Goal: Transaction & Acquisition: Purchase product/service

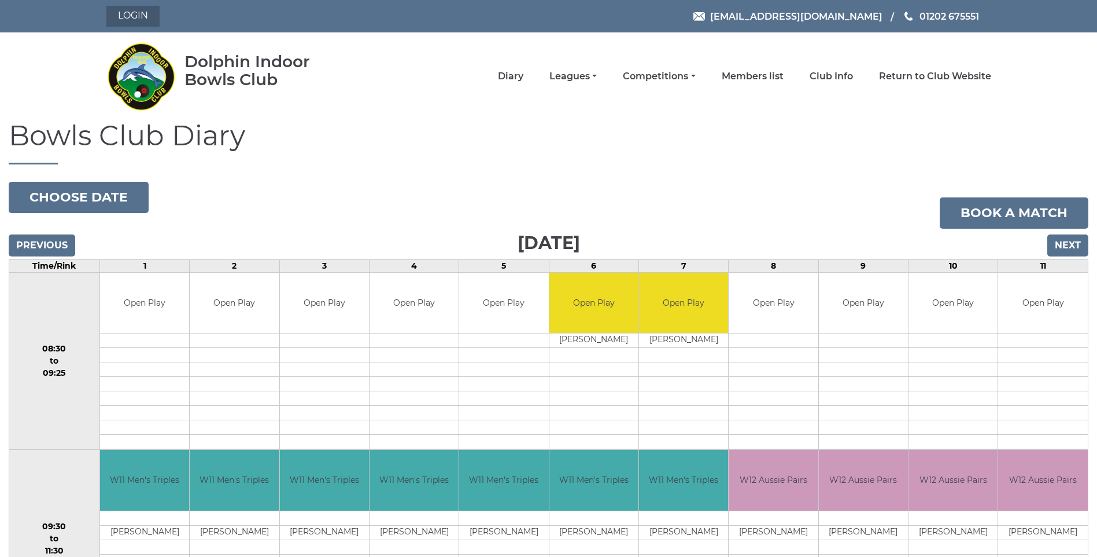
click at [135, 17] on link "Login" at bounding box center [132, 16] width 53 height 21
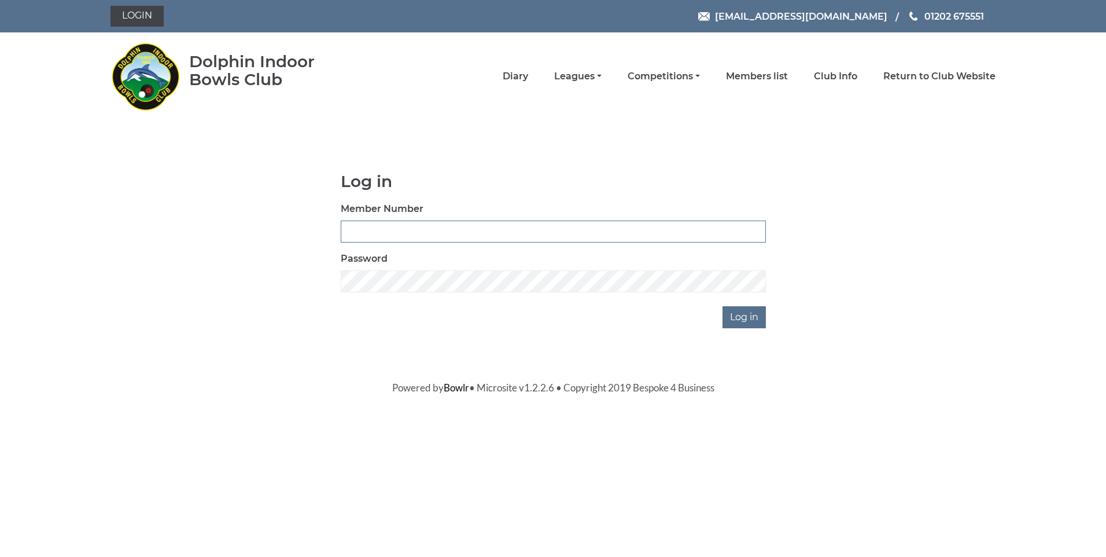
click at [386, 235] on input "Member Number" at bounding box center [553, 231] width 425 height 22
type input "3496"
click at [734, 316] on input "Log in" at bounding box center [744, 317] width 43 height 22
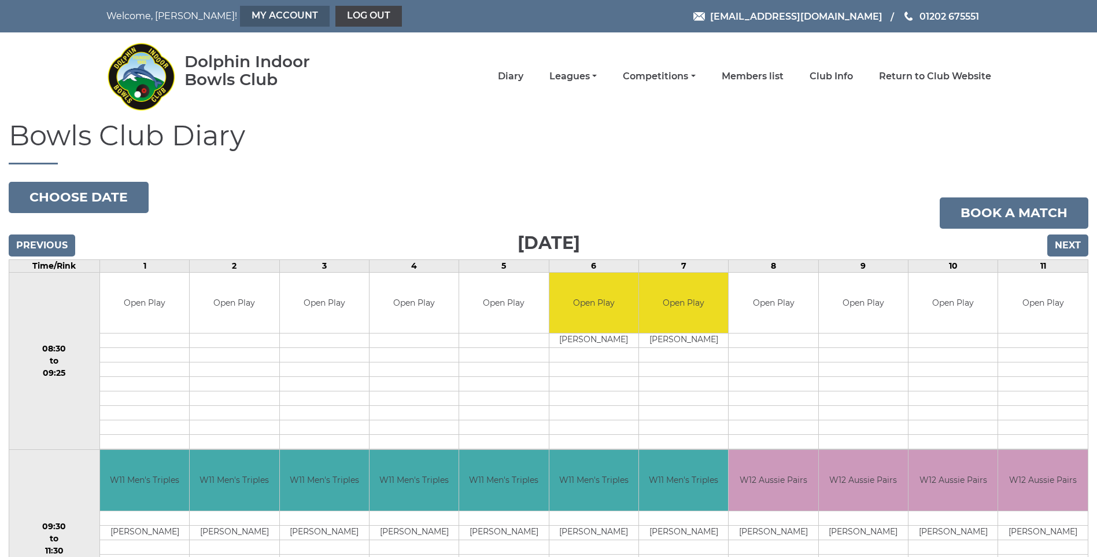
click at [240, 19] on link "My Account" at bounding box center [285, 16] width 90 height 21
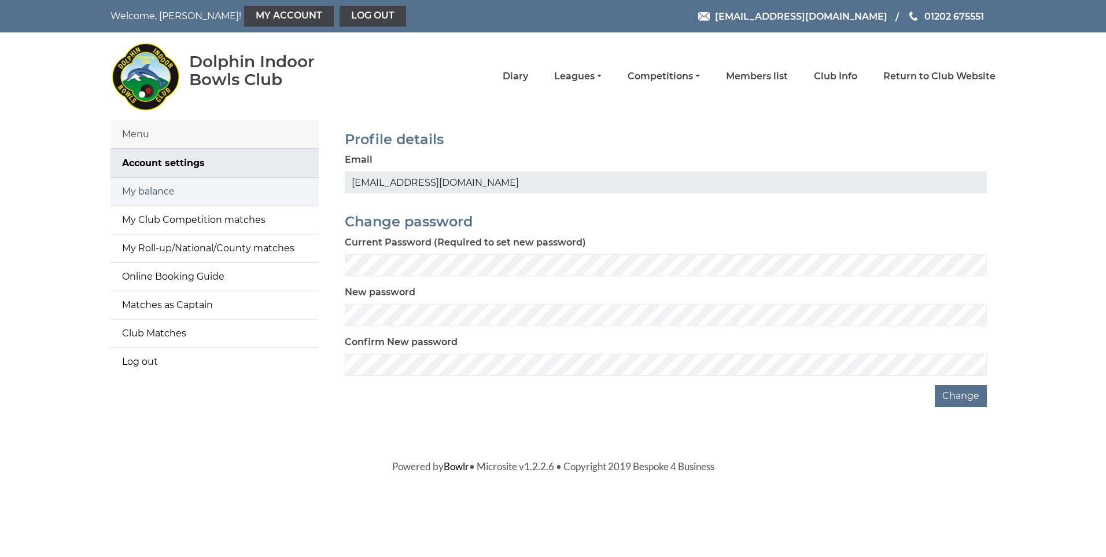
click at [145, 191] on link "My balance" at bounding box center [214, 192] width 208 height 28
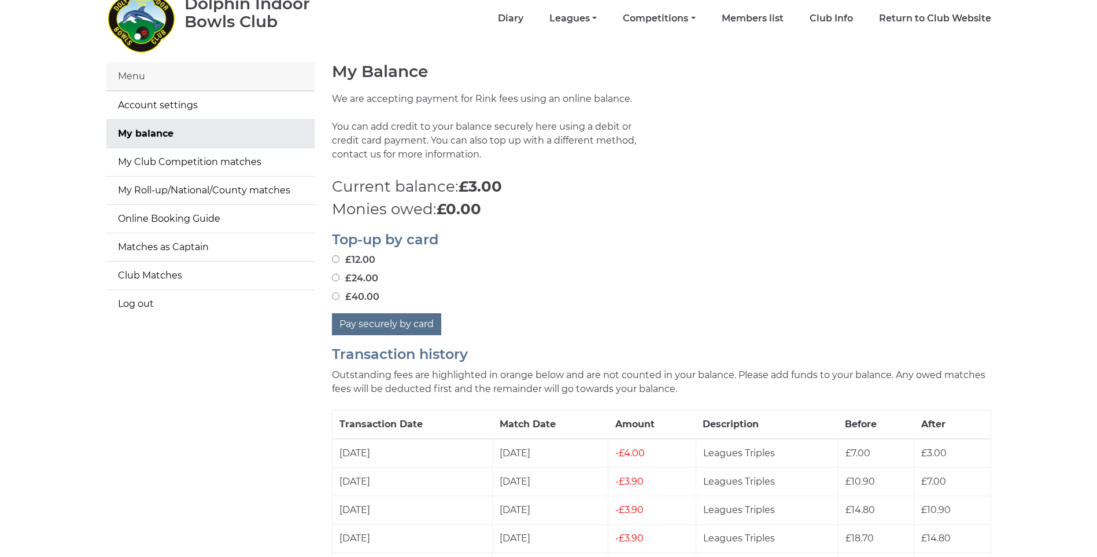
scroll to position [116, 0]
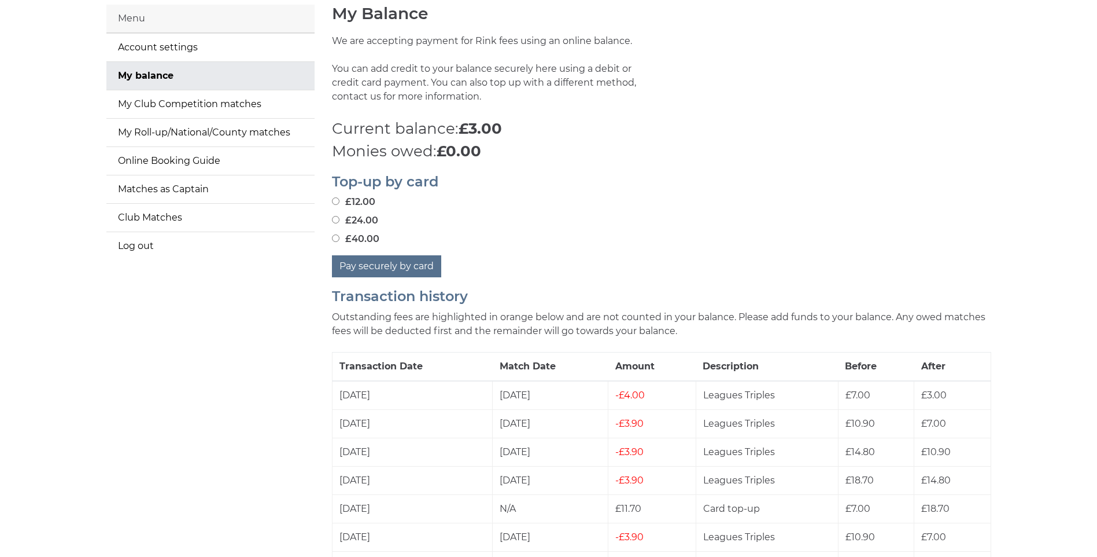
click at [338, 198] on input "£12.00" at bounding box center [336, 201] width 8 height 8
radio input "true"
click at [417, 267] on button "Pay securely by card" at bounding box center [386, 266] width 109 height 22
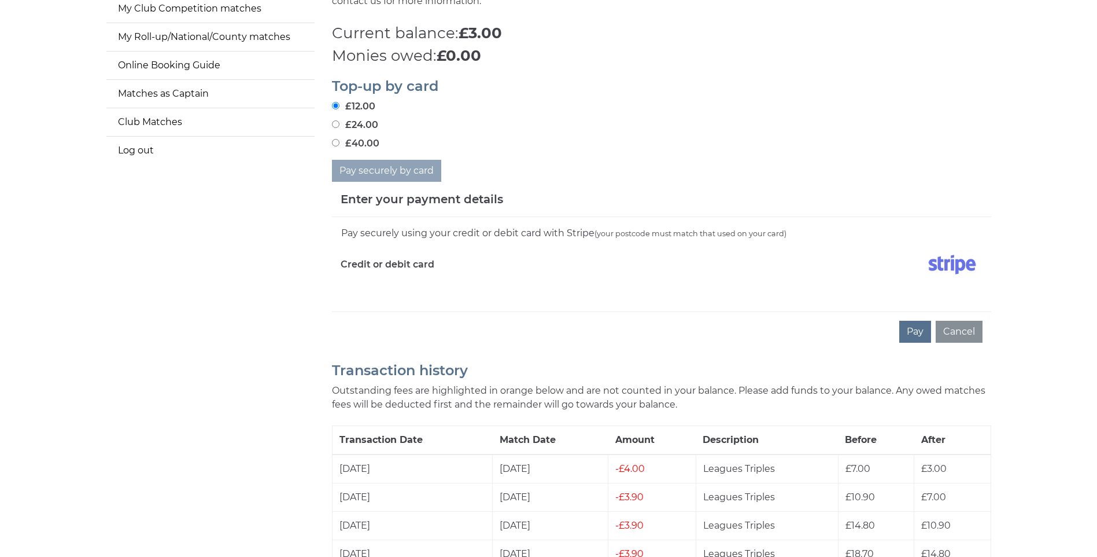
scroll to position [231, 0]
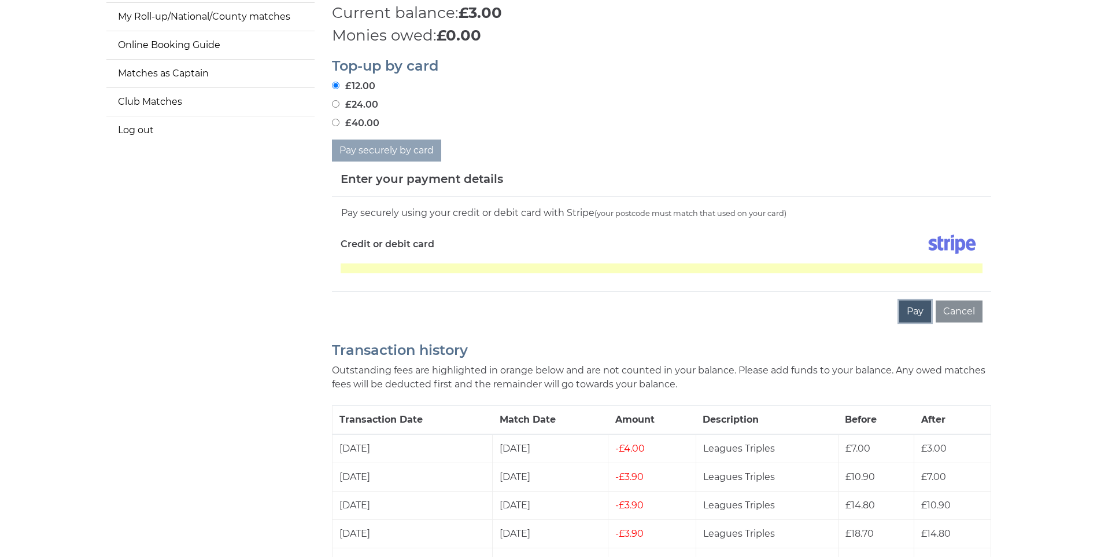
click at [915, 305] on button "Pay" at bounding box center [916, 311] width 32 height 22
